Goal: Task Accomplishment & Management: Manage account settings

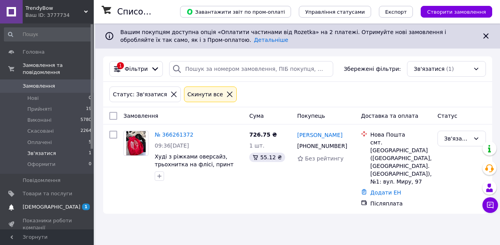
click at [59, 207] on span "[DEMOGRAPHIC_DATA]" at bounding box center [48, 206] width 50 height 7
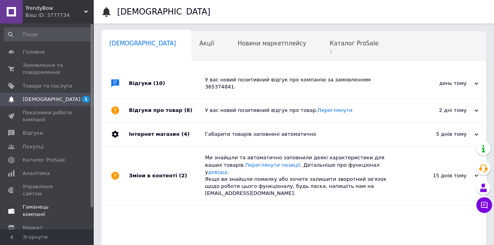
scroll to position [0, 4]
click at [326, 41] on span "Каталог ProSale" at bounding box center [350, 43] width 49 height 7
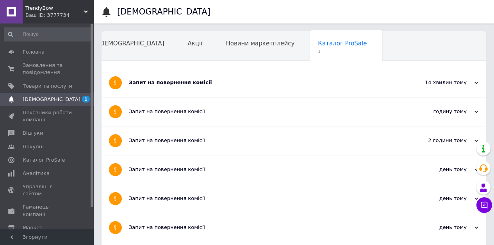
click at [175, 85] on div "Запит на повернення комісії" at bounding box center [265, 82] width 272 height 7
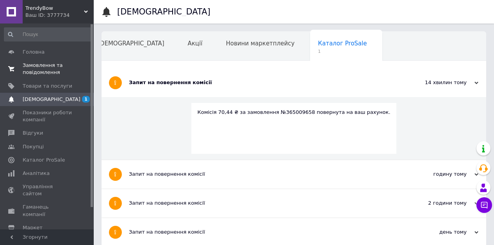
click at [33, 61] on link "Замовлення та повідомлення 0 0" at bounding box center [48, 69] width 96 height 20
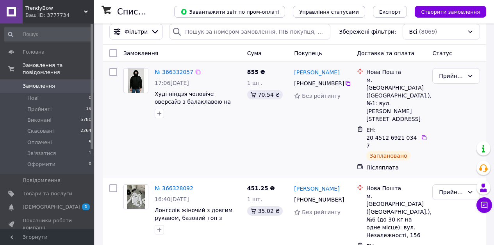
scroll to position [59, 0]
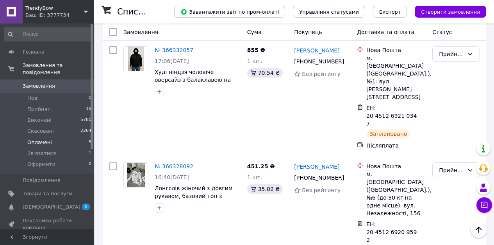
click at [48, 144] on span "Оплачені" at bounding box center [39, 142] width 25 height 7
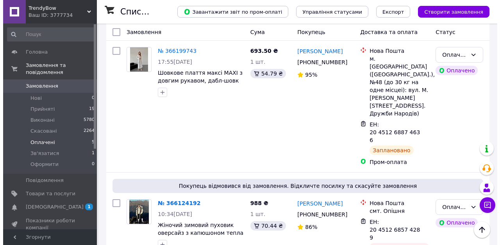
scroll to position [246, 0]
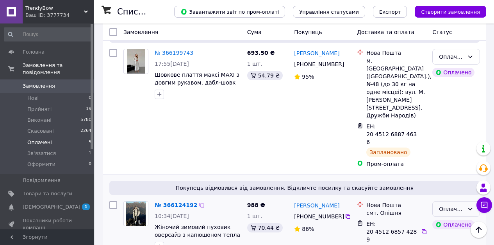
click at [451, 204] on div "Оплачено" at bounding box center [451, 208] width 25 height 9
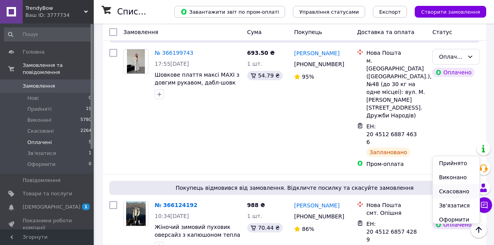
click at [452, 192] on li "Скасовано" at bounding box center [456, 191] width 47 height 14
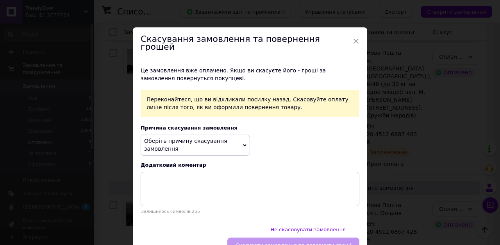
click at [172, 134] on span "Оберіть причину скасування замовлення" at bounding box center [195, 144] width 109 height 21
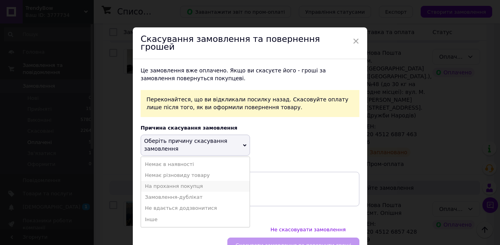
click at [199, 181] on li "На прохання покупця" at bounding box center [195, 186] width 109 height 11
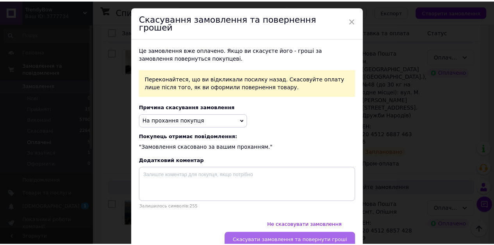
scroll to position [21, 0]
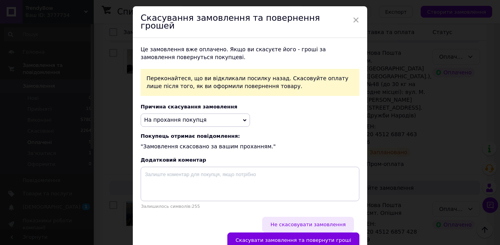
click at [270, 221] on span "Не скасовувати замовлення" at bounding box center [307, 224] width 75 height 6
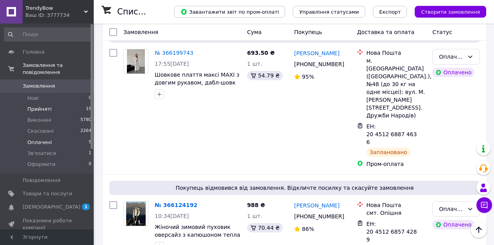
click at [36, 107] on span "Прийняті" at bounding box center [39, 109] width 24 height 7
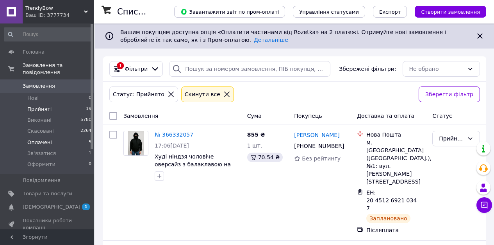
click at [47, 138] on li "Оплачені 5" at bounding box center [48, 142] width 96 height 11
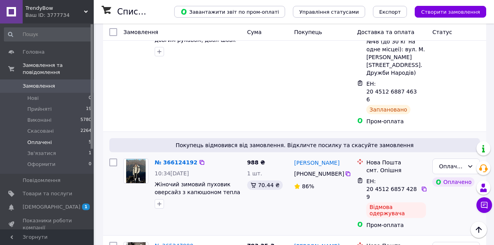
scroll to position [298, 0]
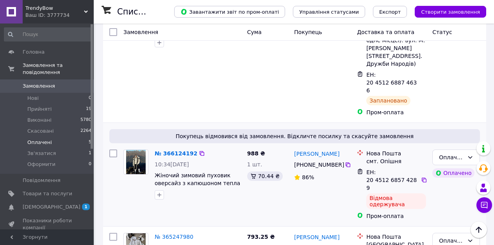
click at [426, 176] on div at bounding box center [423, 180] width 7 height 8
click at [424, 177] on icon at bounding box center [424, 180] width 6 height 6
click at [51, 108] on li "Прийняті 19" at bounding box center [48, 109] width 96 height 11
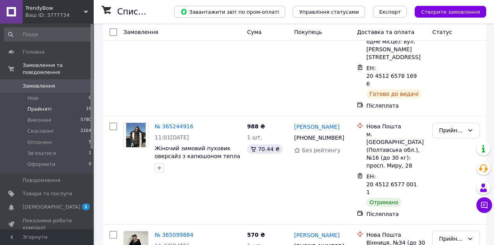
scroll to position [1744, 0]
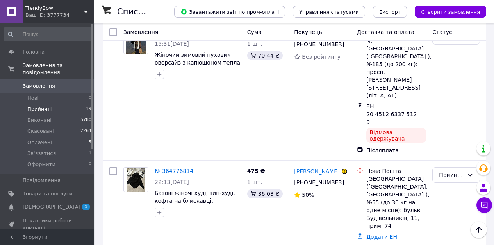
click at [449, 97] on li "Виконано" at bounding box center [456, 98] width 47 height 14
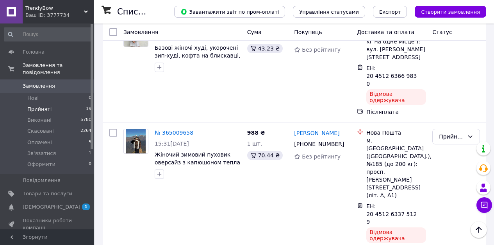
scroll to position [1677, 0]
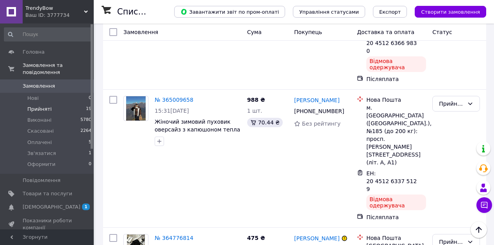
click at [448, 142] on li "Скасовано" at bounding box center [456, 143] width 47 height 14
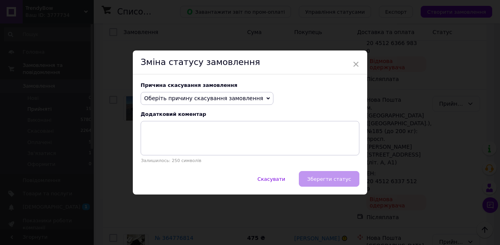
click at [190, 98] on span "Оберіть причину скасування замовлення" at bounding box center [203, 98] width 119 height 6
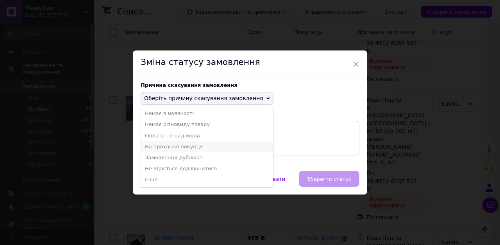
click at [191, 145] on li "На прохання покупця" at bounding box center [207, 146] width 132 height 11
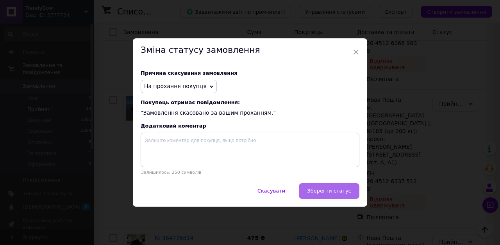
click at [342, 194] on button "Зберегти статус" at bounding box center [329, 191] width 61 height 16
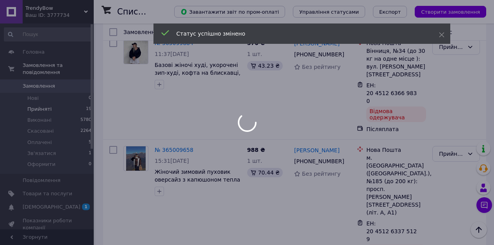
scroll to position [1547, 0]
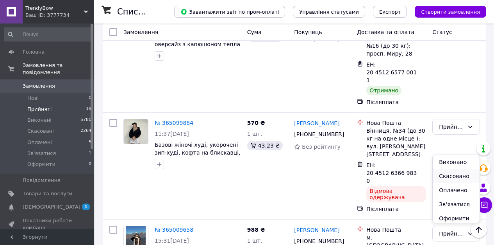
click at [444, 178] on li "Скасовано" at bounding box center [456, 176] width 47 height 14
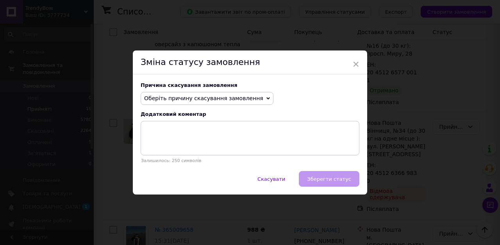
click at [197, 96] on span "Оберіть причину скасування замовлення" at bounding box center [203, 98] width 119 height 6
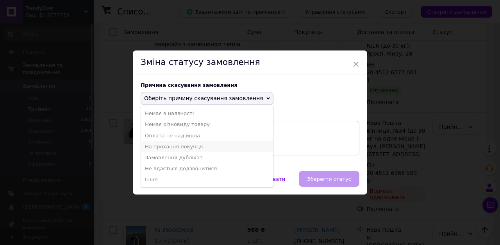
click at [189, 149] on li "На прохання покупця" at bounding box center [207, 146] width 132 height 11
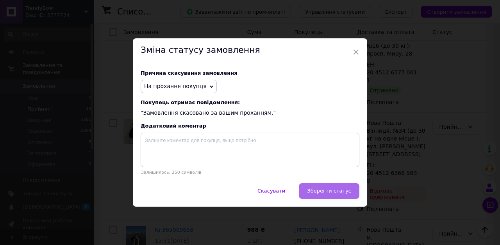
click at [326, 195] on button "Зберегти статус" at bounding box center [329, 191] width 61 height 16
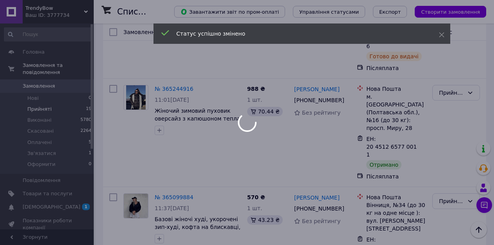
scroll to position [1461, 0]
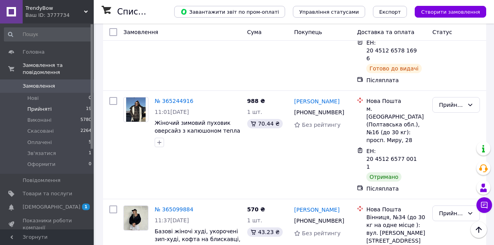
click at [453, 159] on li "Скасовано" at bounding box center [456, 155] width 47 height 14
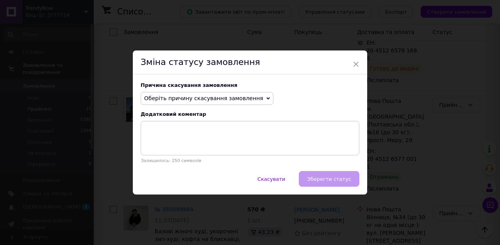
click at [203, 95] on span "Оберіть причину скасування замовлення" at bounding box center [203, 98] width 119 height 6
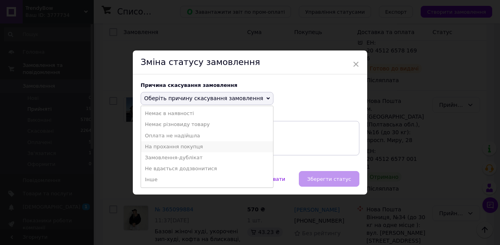
click at [177, 148] on li "На прохання покупця" at bounding box center [207, 146] width 132 height 11
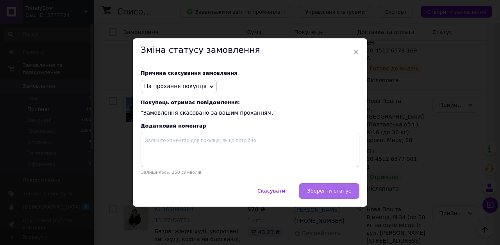
click at [315, 188] on span "Зберегти статус" at bounding box center [329, 191] width 44 height 6
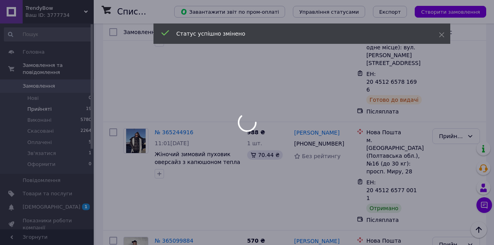
scroll to position [1389, 0]
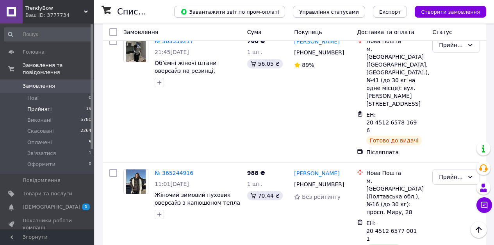
click at [452, 129] on li "Скасовано" at bounding box center [456, 129] width 47 height 14
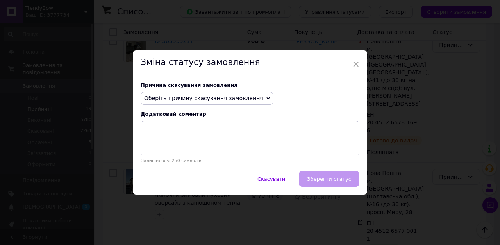
click at [225, 101] on span "Оберіть причину скасування замовлення" at bounding box center [203, 98] width 119 height 6
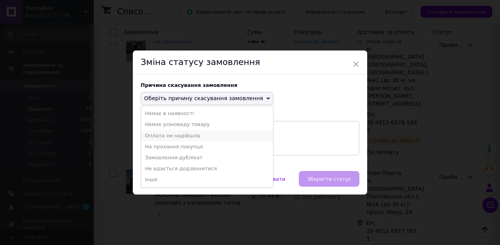
click at [187, 137] on li "Оплата не надійшла" at bounding box center [207, 135] width 132 height 11
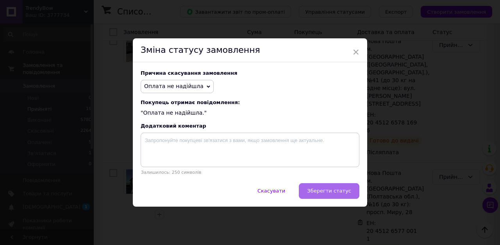
click at [338, 193] on button "Зберегти статус" at bounding box center [329, 191] width 61 height 16
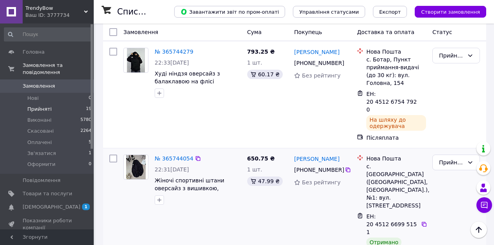
scroll to position [1001, 0]
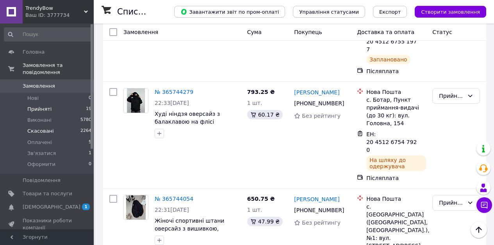
click at [44, 130] on span "Скасовані" at bounding box center [40, 130] width 27 height 7
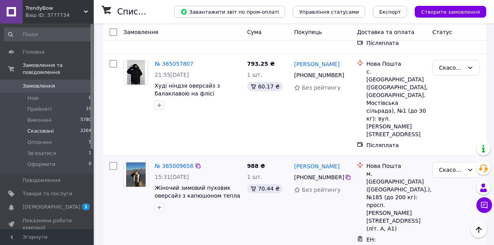
scroll to position [635, 0]
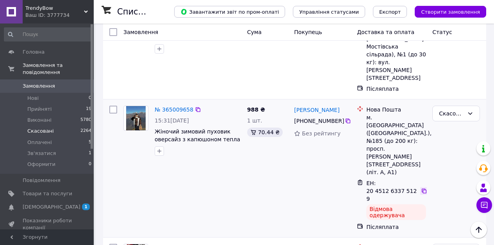
click at [424, 188] on icon at bounding box center [424, 191] width 6 height 6
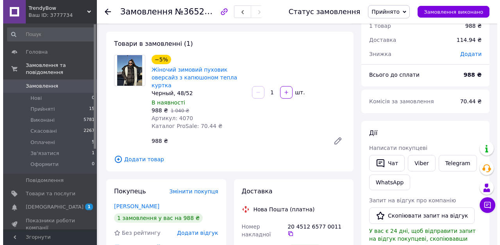
scroll to position [65, 0]
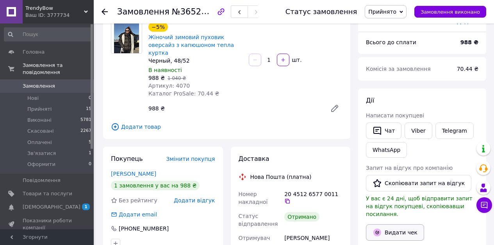
click at [389, 224] on button "Видати чек" at bounding box center [395, 232] width 58 height 16
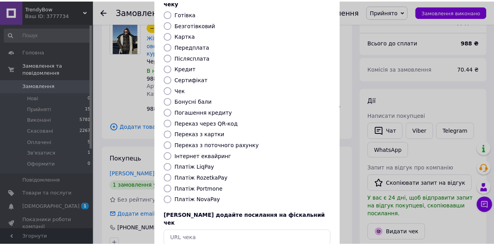
scroll to position [91, 0]
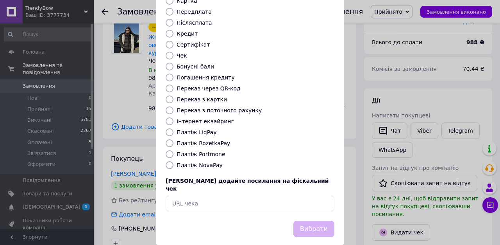
click at [203, 162] on label "Платіж NovaPay" at bounding box center [200, 165] width 46 height 6
click at [173, 161] on input "Платіж NovaPay" at bounding box center [170, 165] width 8 height 8
radio input "true"
click at [317, 220] on button "Вибрати" at bounding box center [313, 228] width 41 height 17
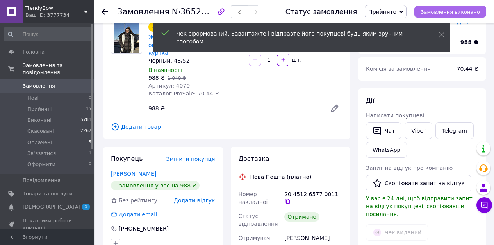
click at [439, 11] on span "Замовлення виконано" at bounding box center [450, 12] width 59 height 6
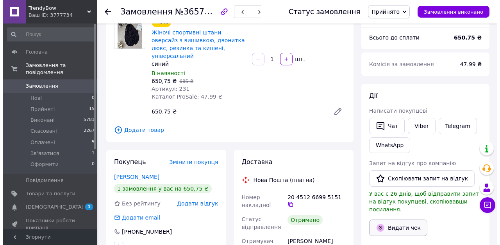
scroll to position [76, 0]
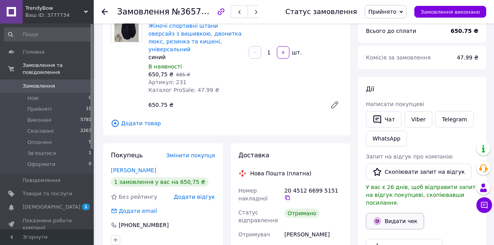
click at [393, 214] on button "Видати чек" at bounding box center [395, 221] width 58 height 16
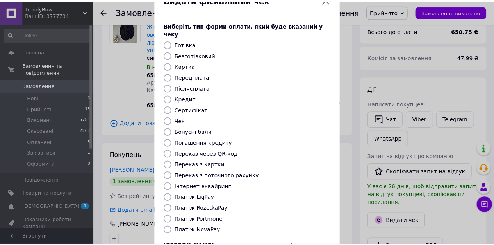
scroll to position [63, 0]
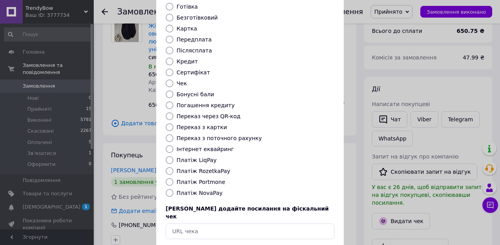
click at [193, 190] on label "Платіж NovaPay" at bounding box center [200, 193] width 46 height 6
click at [173, 189] on input "Платіж NovaPay" at bounding box center [170, 193] width 8 height 8
radio input "true"
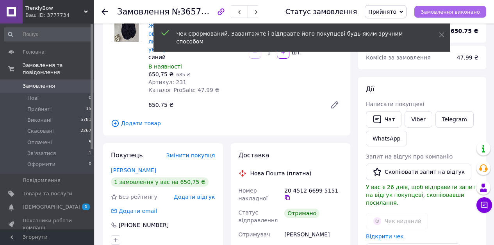
click at [450, 9] on span "Замовлення виконано" at bounding box center [450, 12] width 59 height 6
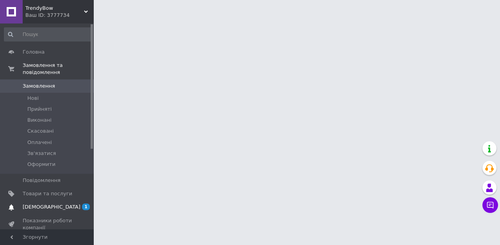
click at [40, 206] on span "[DEMOGRAPHIC_DATA]" at bounding box center [52, 206] width 58 height 7
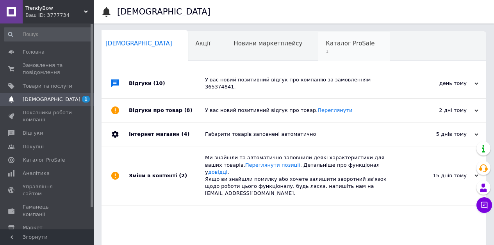
click at [318, 48] on div "Каталог ProSale 1" at bounding box center [354, 47] width 72 height 30
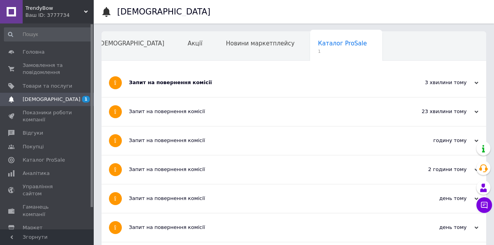
click at [188, 83] on div "Запит на повернення комісії" at bounding box center [265, 82] width 272 height 7
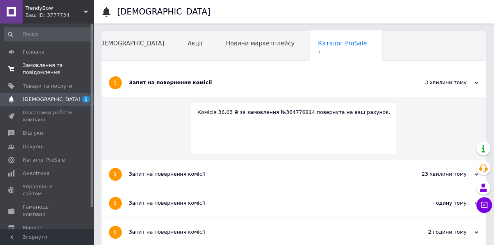
click at [48, 72] on span "Замовлення та повідомлення" at bounding box center [48, 69] width 50 height 14
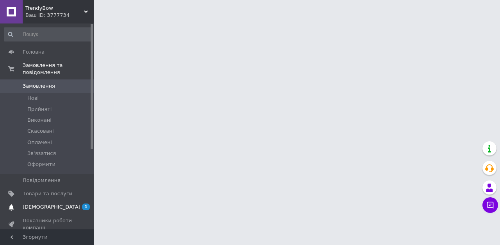
click at [43, 205] on span "[DEMOGRAPHIC_DATA]" at bounding box center [52, 206] width 58 height 7
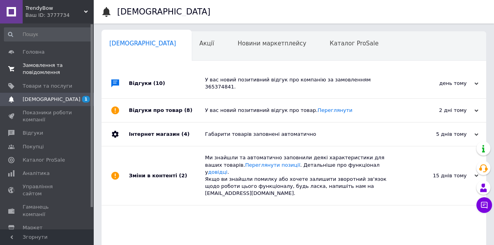
scroll to position [0, 4]
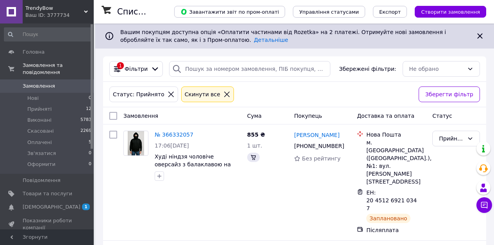
click at [45, 203] on span "[DEMOGRAPHIC_DATA]" at bounding box center [52, 206] width 58 height 7
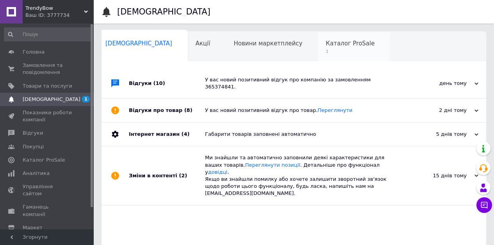
click at [318, 48] on div "Каталог ProSale 1" at bounding box center [354, 47] width 72 height 30
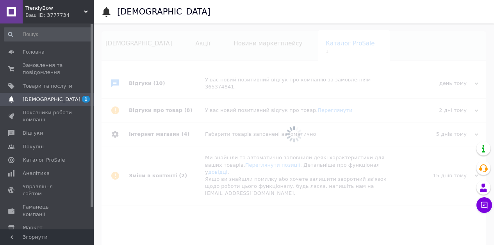
scroll to position [0, 12]
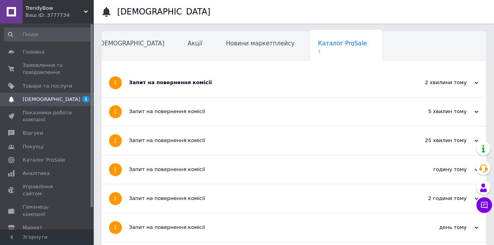
drag, startPoint x: 183, startPoint y: 86, endPoint x: 177, endPoint y: 88, distance: 5.8
click at [183, 86] on div "Запит на повернення комісії" at bounding box center [265, 82] width 272 height 7
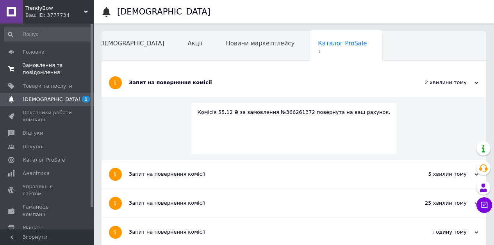
click at [29, 72] on span "Замовлення та повідомлення" at bounding box center [48, 69] width 50 height 14
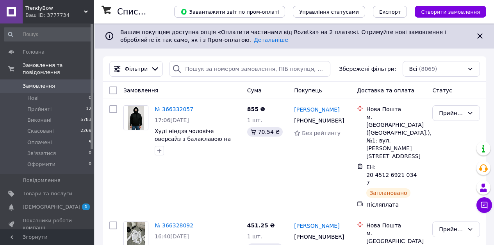
click at [51, 84] on span "Замовлення" at bounding box center [39, 85] width 32 height 7
click at [489, 207] on button "Чат з покупцем 3" at bounding box center [485, 205] width 16 height 16
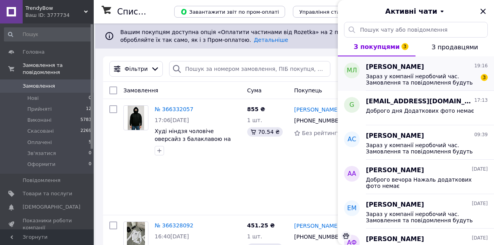
click at [442, 78] on span "Зараз у компанії неробочий час. Замовлення та повідомлення будуть оброблені з 1…" at bounding box center [421, 79] width 111 height 13
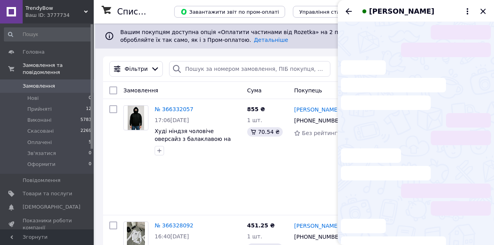
scroll to position [16, 0]
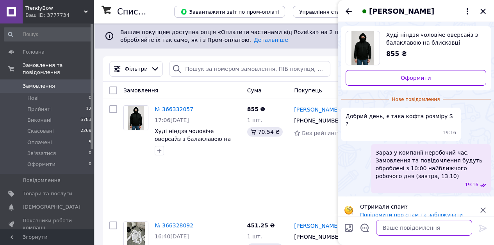
click at [388, 227] on textarea at bounding box center [424, 228] width 96 height 16
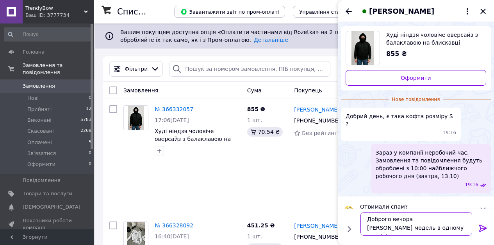
type textarea "Доброго вечора Дана модель в одному розмірі"
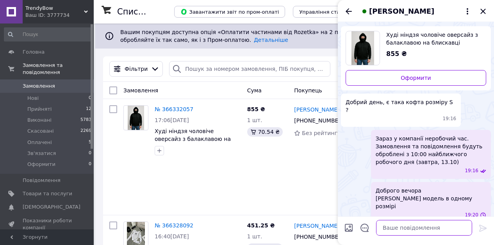
scroll to position [2, 0]
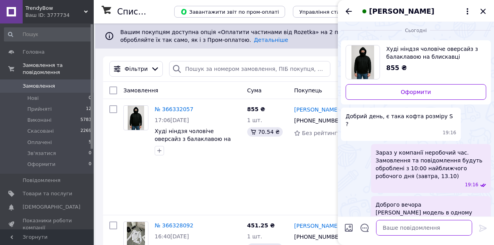
click at [406, 231] on textarea at bounding box center [424, 228] width 96 height 16
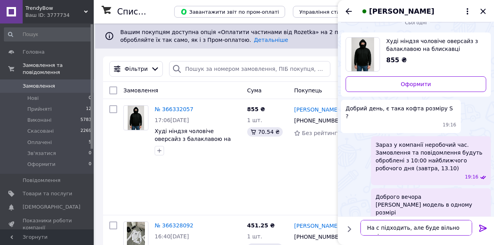
type textarea "На с підходить, але буде вільно сидіти"
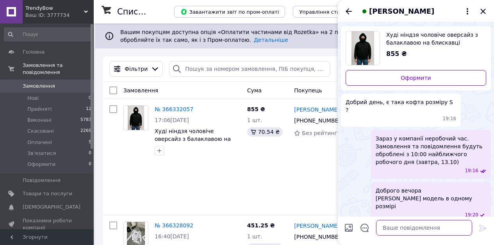
scroll to position [30, 0]
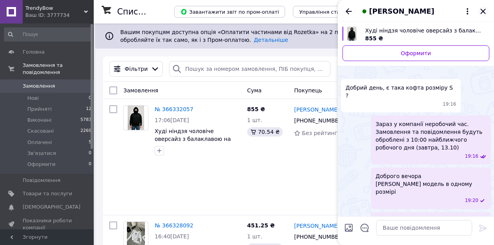
click at [485, 14] on icon "Закрити" at bounding box center [483, 11] width 9 height 9
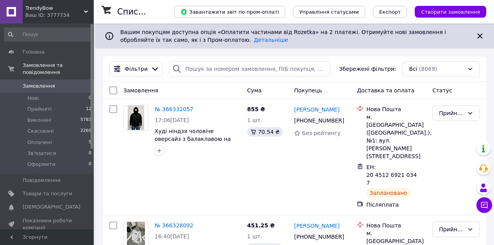
click at [32, 84] on span "Замовлення" at bounding box center [39, 85] width 32 height 7
click at [37, 99] on span "Нові" at bounding box center [32, 98] width 11 height 7
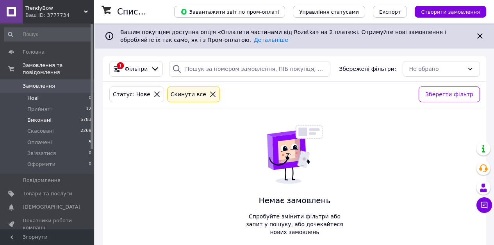
click at [40, 119] on span "Виконані" at bounding box center [39, 119] width 24 height 7
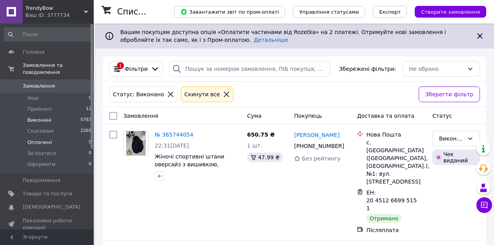
click at [45, 143] on span "Оплачені" at bounding box center [39, 142] width 25 height 7
click at [477, 198] on div "Чат з покупцем 1" at bounding box center [485, 205] width 16 height 16
click at [479, 200] on button "Чат з покупцем 1" at bounding box center [485, 205] width 16 height 16
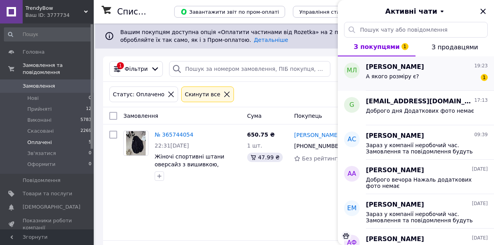
click at [394, 61] on div "Максим Ляшенко 19:23 А якого розміру є? 1" at bounding box center [430, 73] width 128 height 34
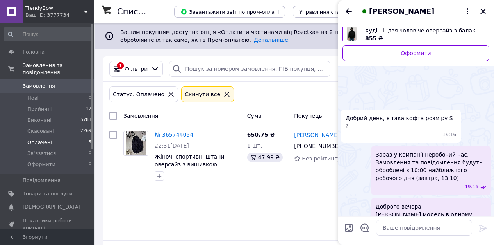
scroll to position [65, 0]
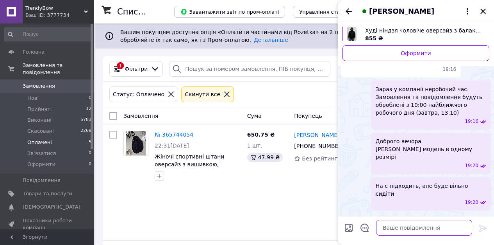
click at [396, 232] on textarea at bounding box center [424, 228] width 96 height 16
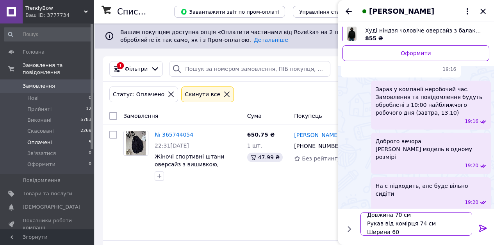
scroll to position [18, 0]
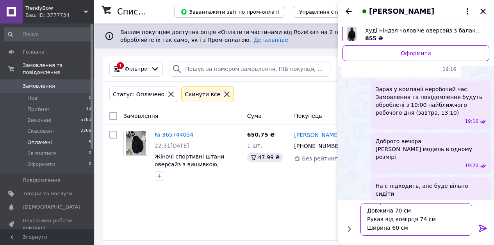
type textarea "Підходить на с-л Заміри Довжина 70 см Рукав від комірця 74 см Ширина 60 см"
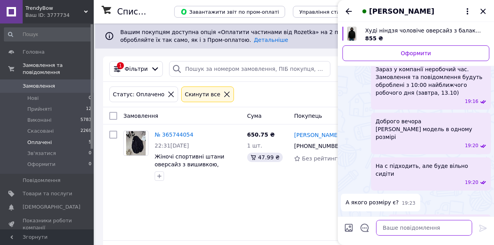
scroll to position [83, 0]
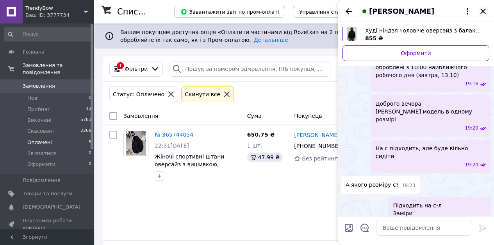
click at [481, 11] on icon "Закрити" at bounding box center [483, 11] width 9 height 9
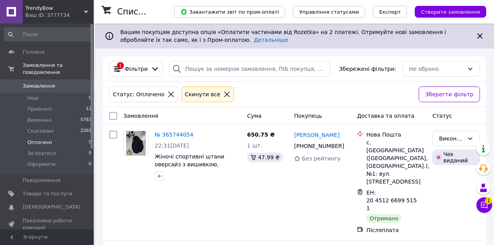
click at [477, 211] on div "Чат з покупцем 1" at bounding box center [485, 205] width 16 height 16
click at [481, 208] on icon at bounding box center [485, 205] width 8 height 8
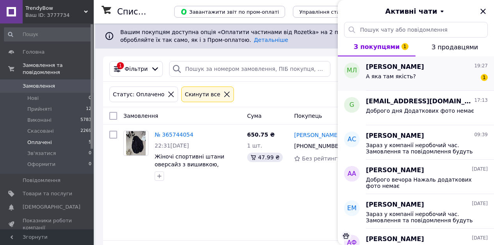
click at [417, 81] on div "А яка там якість? 1" at bounding box center [427, 78] width 122 height 13
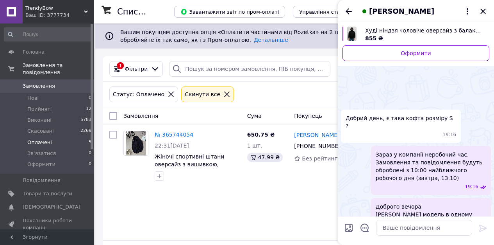
scroll to position [138, 0]
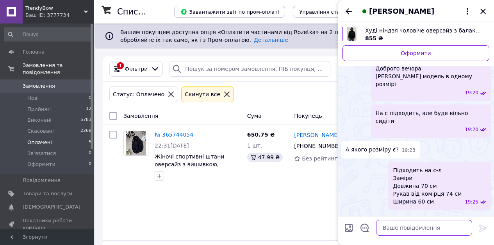
click at [415, 229] on textarea at bounding box center [424, 228] width 96 height 16
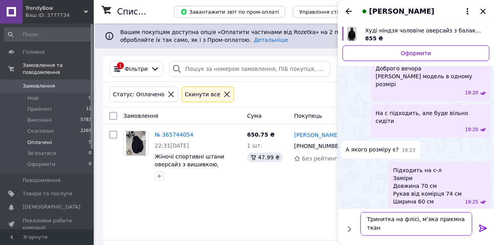
scroll to position [1, 0]
type textarea "Тринитка на флісі, мʼяка приємна тканина, якість гарна"
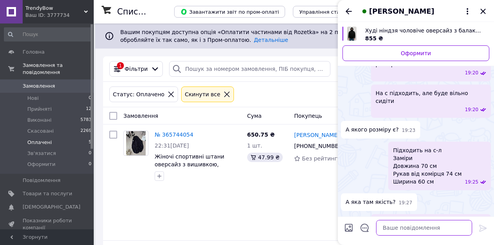
scroll to position [140, 0]
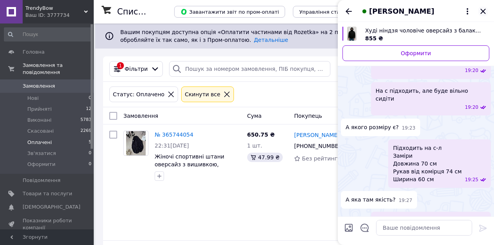
click at [482, 13] on icon "Закрити" at bounding box center [483, 11] width 9 height 9
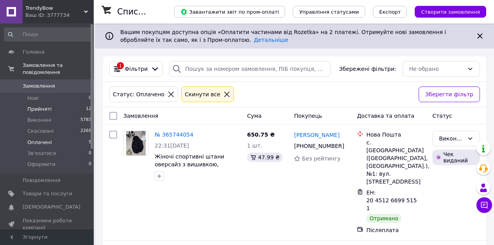
click at [51, 105] on li "Прийняті 12" at bounding box center [48, 109] width 96 height 11
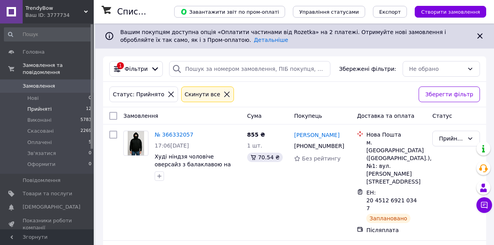
click at [50, 98] on li "Нові 0" at bounding box center [48, 98] width 96 height 11
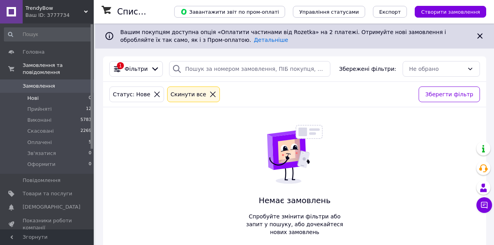
click at [50, 98] on li "Нові 0" at bounding box center [48, 98] width 96 height 11
click at [44, 88] on span "Замовлення" at bounding box center [39, 85] width 32 height 7
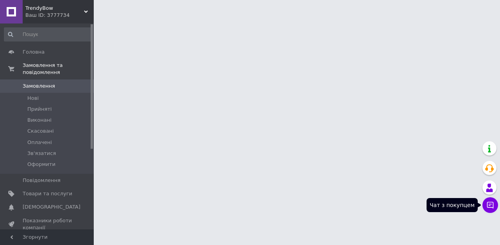
click at [491, 206] on icon at bounding box center [490, 205] width 8 height 8
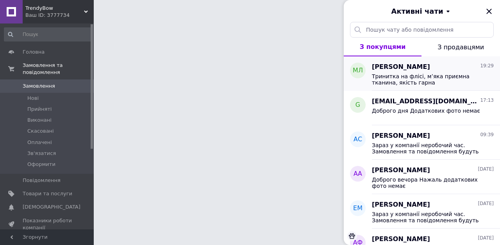
click at [425, 81] on span "Тринитка на флісі, мʼяка приємна тканина, якість гарна" at bounding box center [427, 79] width 111 height 13
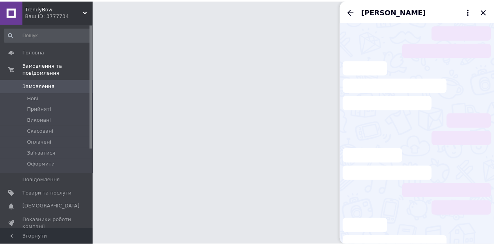
scroll to position [160, 0]
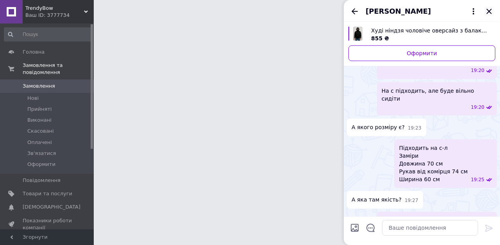
click at [487, 11] on icon "Закрити" at bounding box center [489, 11] width 9 height 9
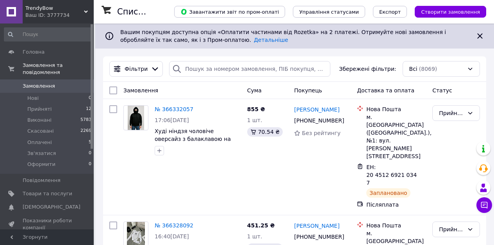
click at [35, 82] on span "Замовлення" at bounding box center [39, 85] width 32 height 7
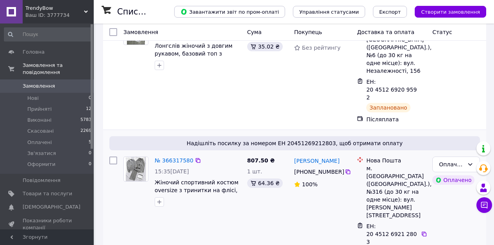
scroll to position [204, 0]
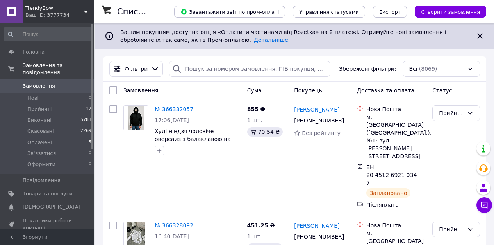
click at [43, 84] on span "Замовлення" at bounding box center [39, 85] width 32 height 7
click at [483, 206] on icon at bounding box center [485, 205] width 8 height 8
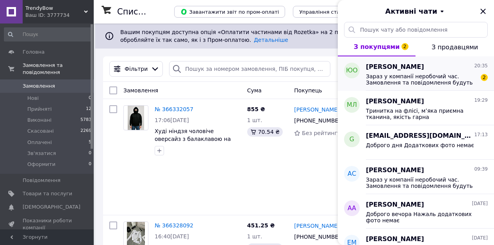
click at [446, 86] on div "[PERSON_NAME] 20:35 Зараз у компанії неробочий час. Замовлення та повідомлення …" at bounding box center [430, 73] width 128 height 34
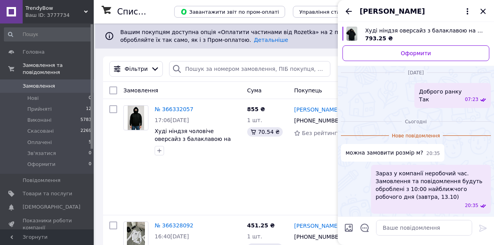
scroll to position [124, 0]
click at [394, 231] on textarea at bounding box center [424, 228] width 96 height 16
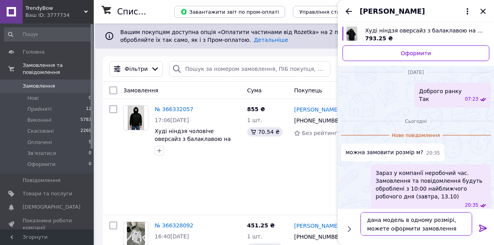
type textarea "дана модель в одному розмірі, можете оформити замовлення"
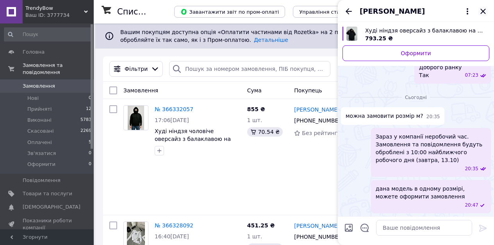
click at [484, 9] on icon "Закрити" at bounding box center [483, 11] width 9 height 9
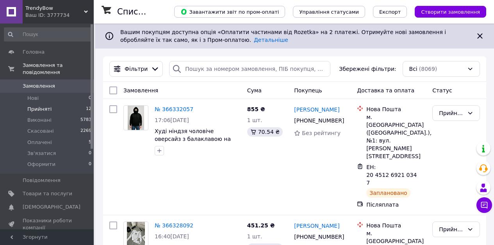
click at [39, 108] on span "Прийняті" at bounding box center [39, 109] width 24 height 7
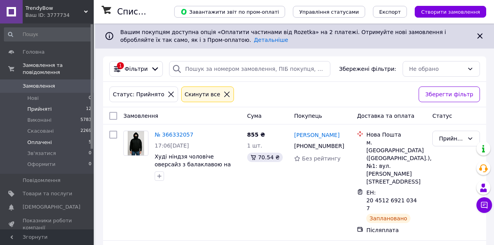
click at [72, 142] on li "Оплачені 5" at bounding box center [48, 142] width 96 height 11
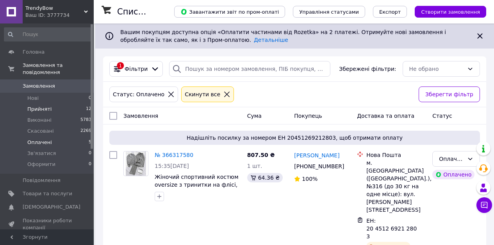
click at [33, 112] on span "Прийняті" at bounding box center [39, 109] width 24 height 7
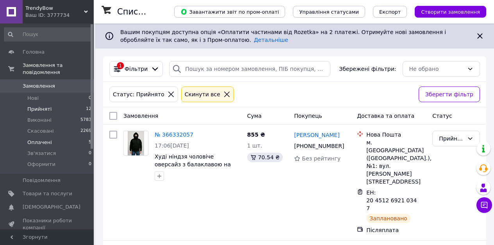
click at [68, 142] on li "Оплачені 5" at bounding box center [48, 142] width 96 height 11
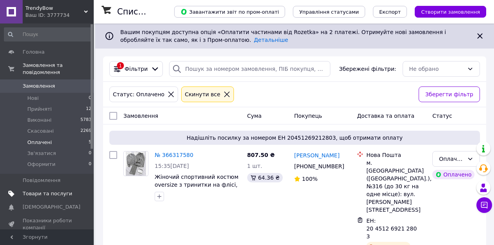
click at [48, 190] on link "Товари та послуги" at bounding box center [48, 193] width 96 height 13
